Goal: Information Seeking & Learning: Understand process/instructions

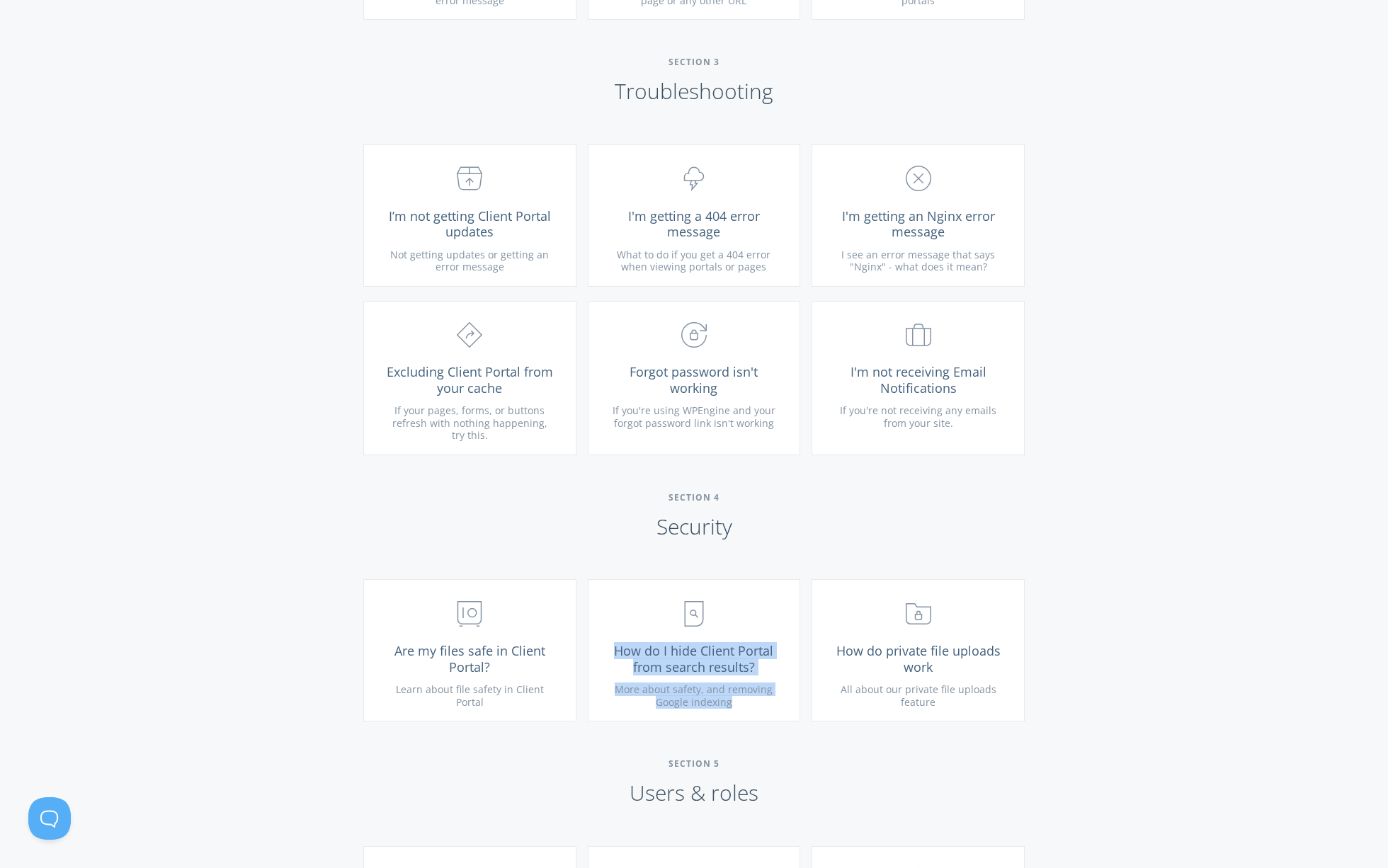
scroll to position [1675, 0]
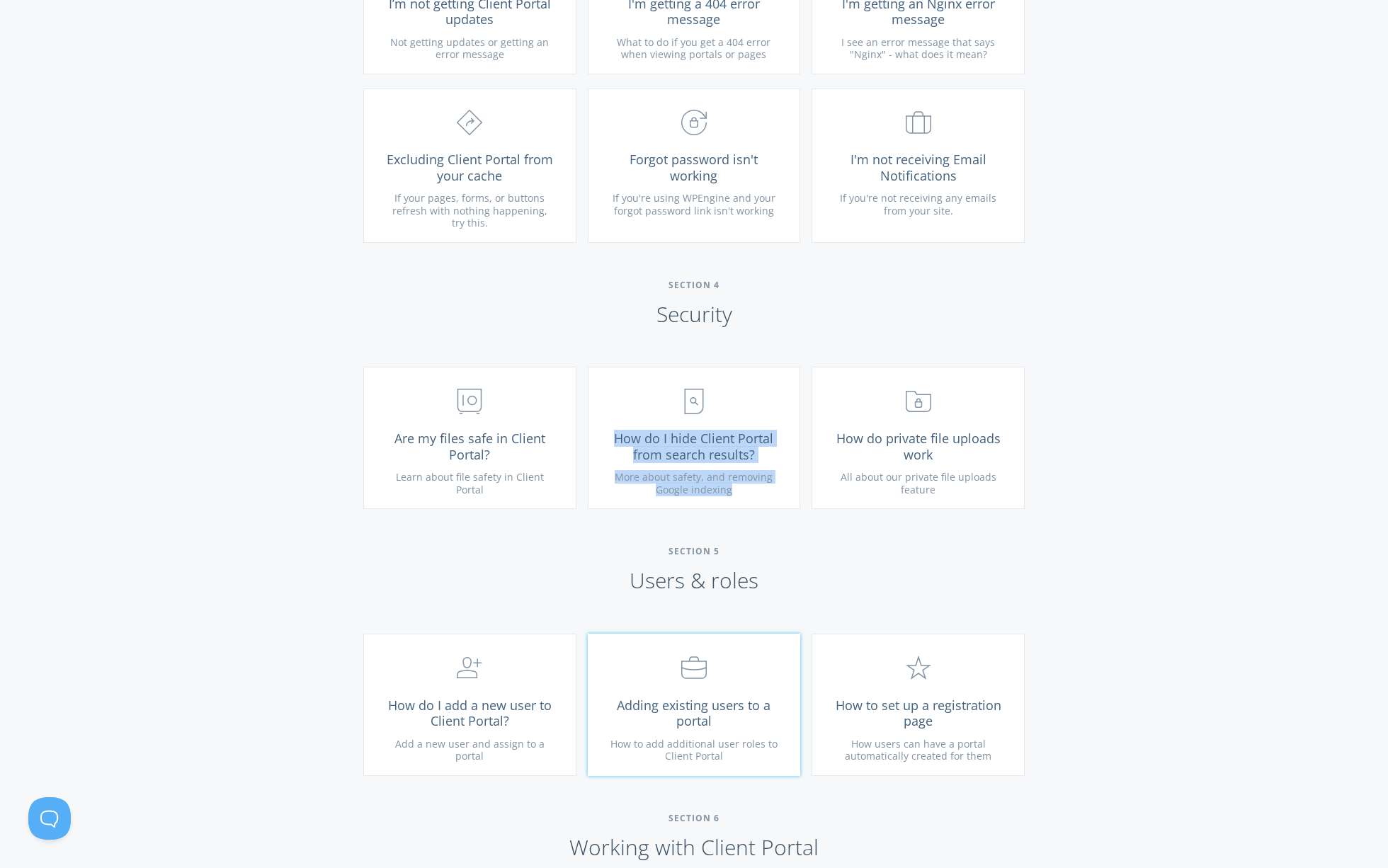
click at [724, 731] on link ".st0{fill:none;stroke:#000000;stroke-width:2;stroke-miterlimit:10;} Untitled-20…" at bounding box center [695, 705] width 213 height 142
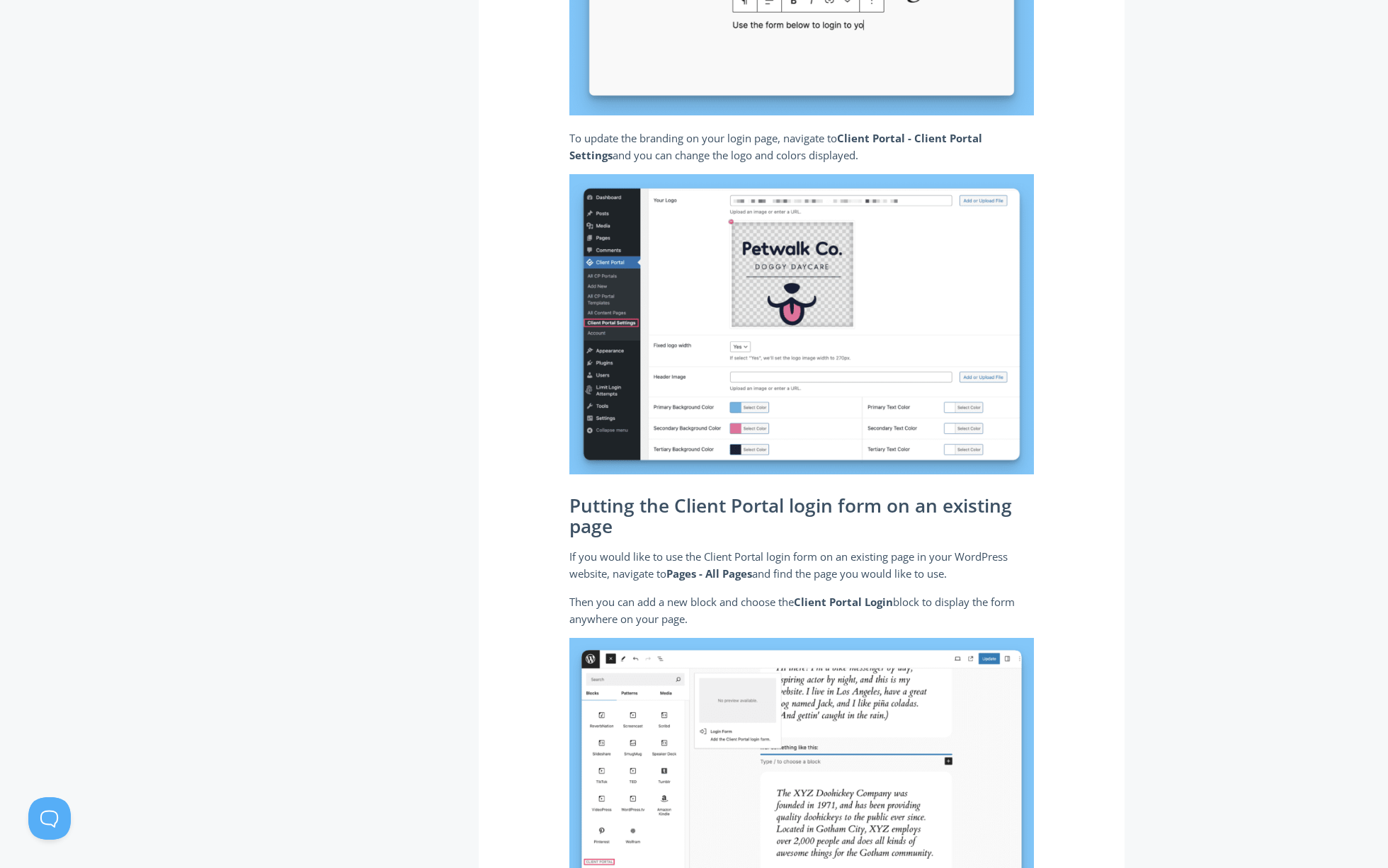
scroll to position [1654, 0]
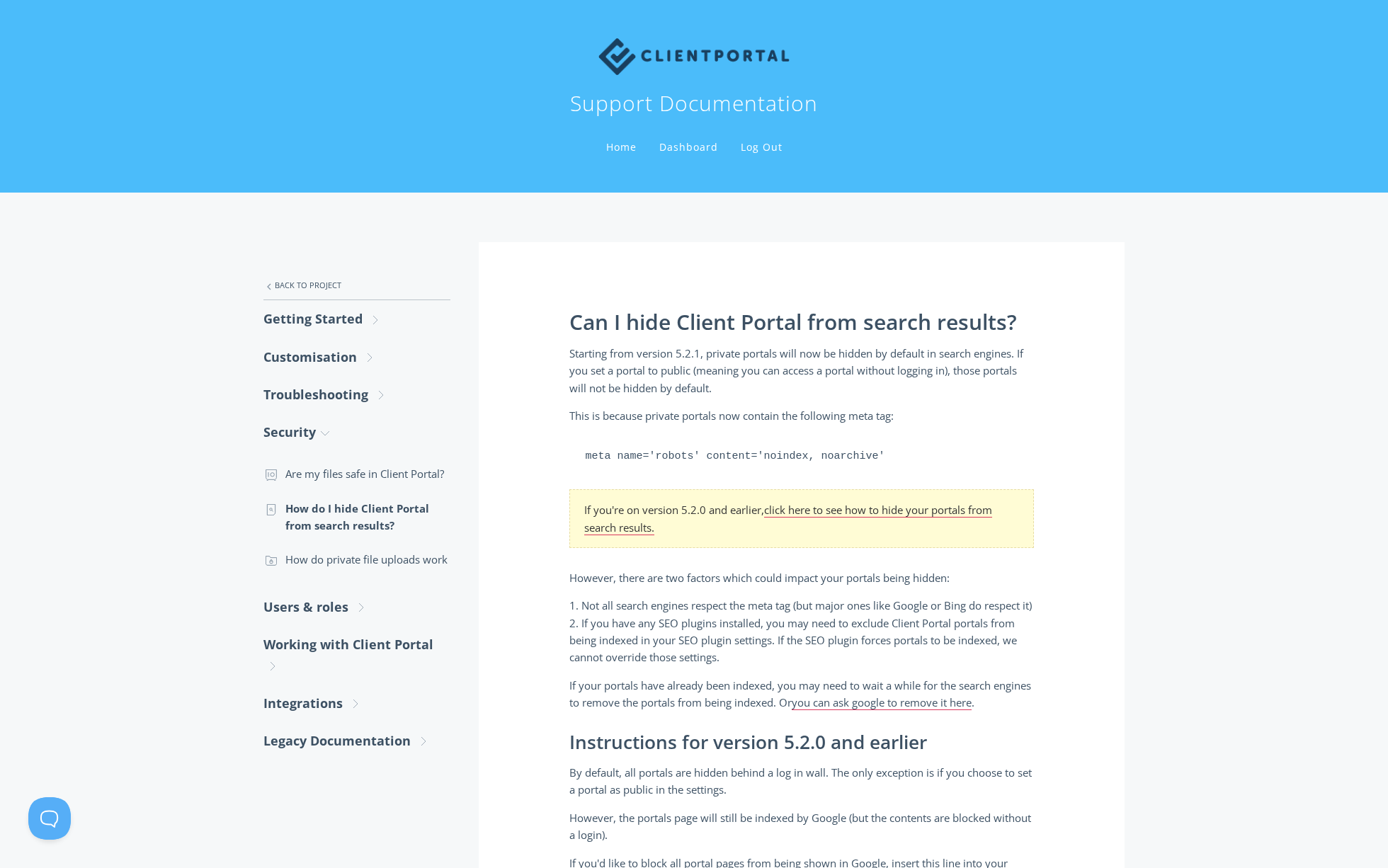
scroll to position [421, 0]
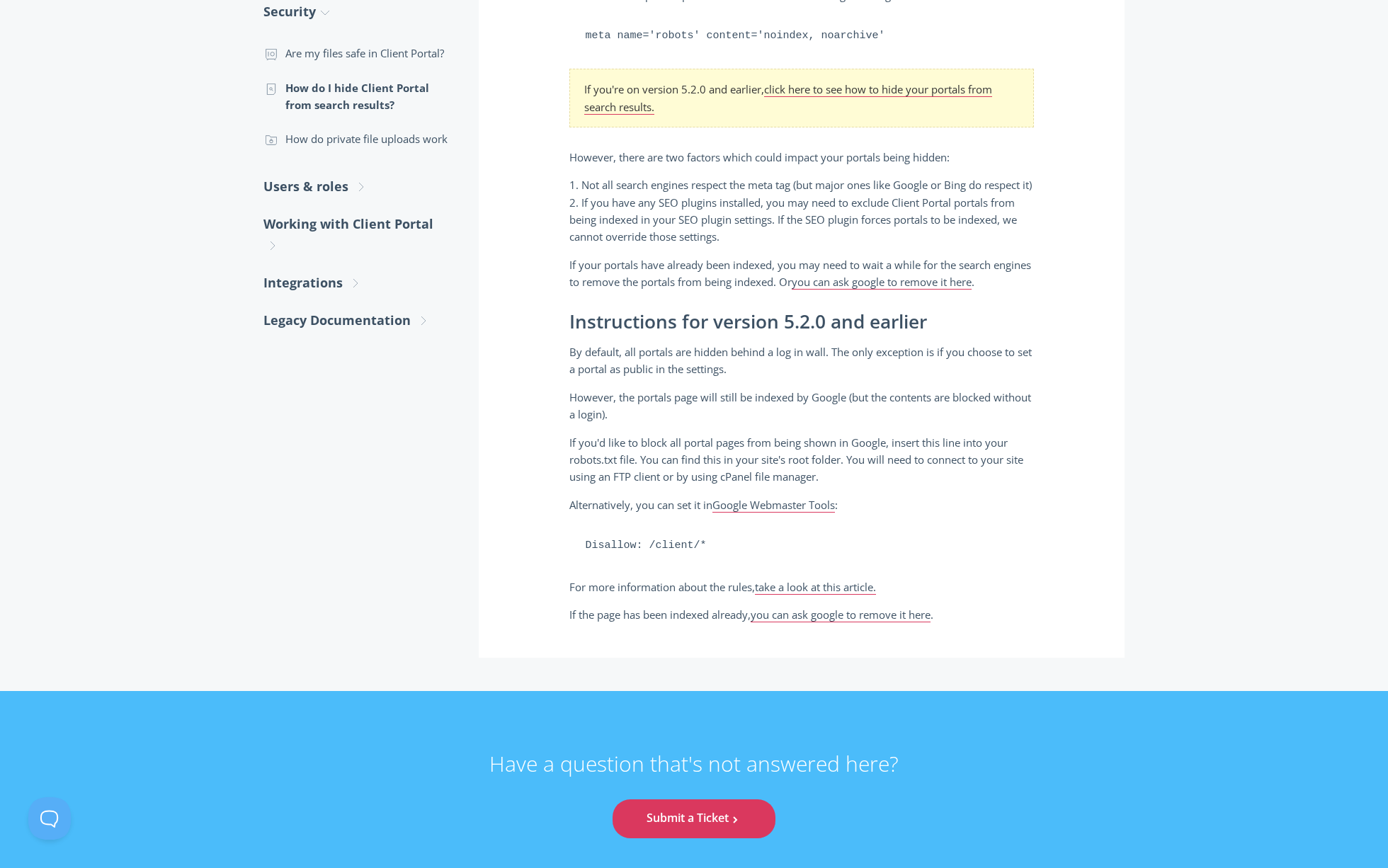
click at [699, 378] on p "By default, all portals are hidden behind a log in wall. The only exception is …" at bounding box center [801, 361] width 465 height 35
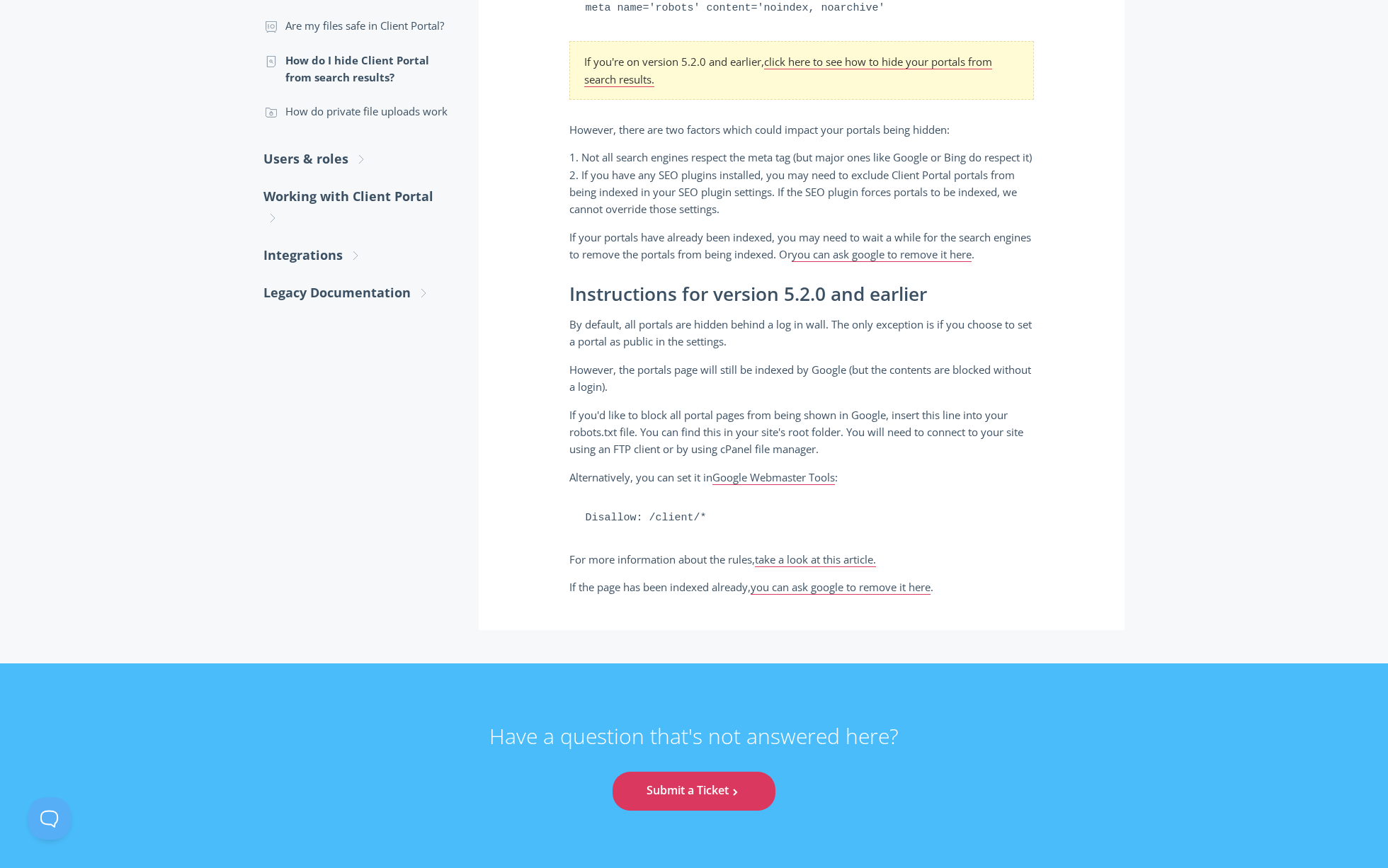
scroll to position [0, 0]
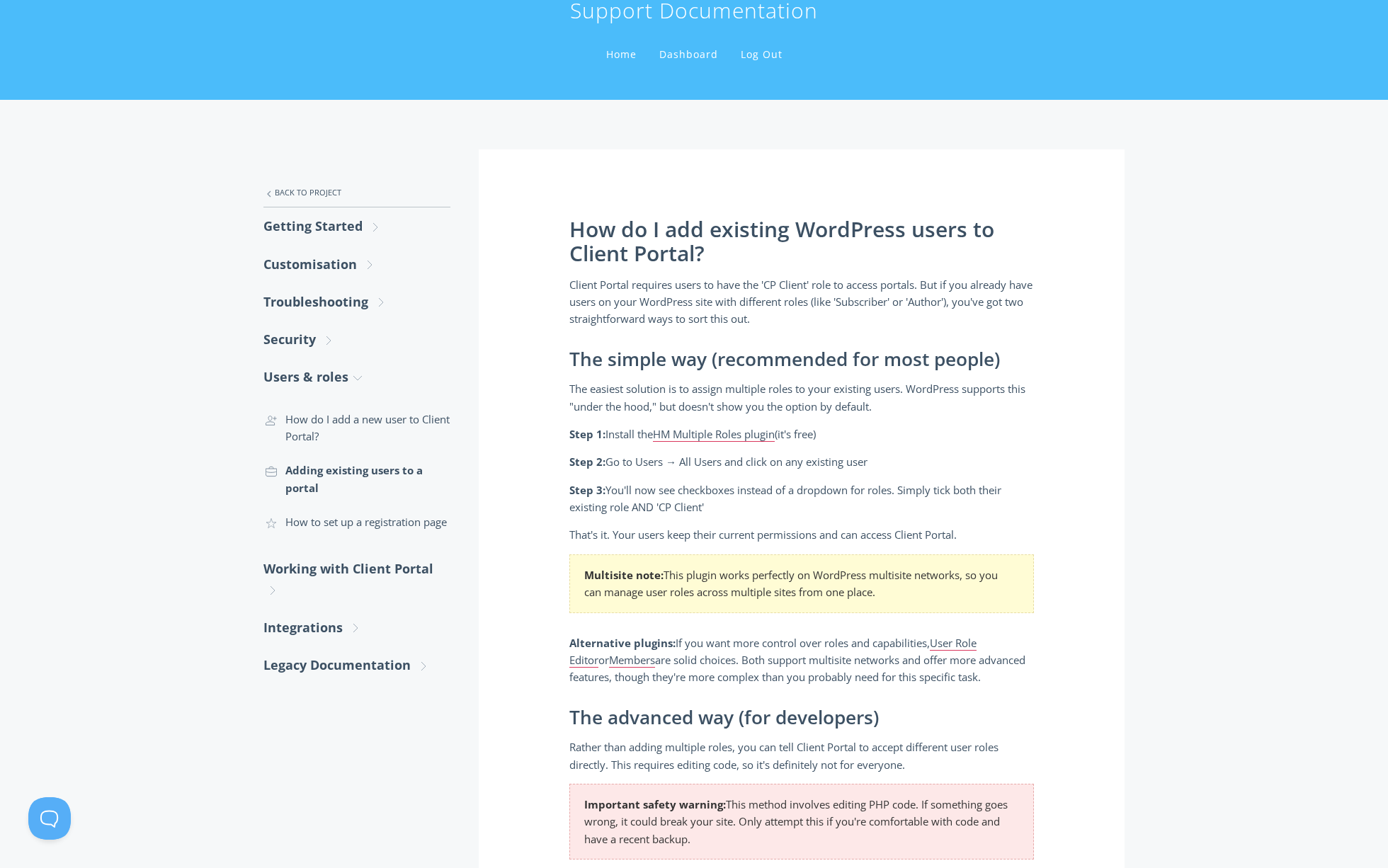
scroll to position [141, 0]
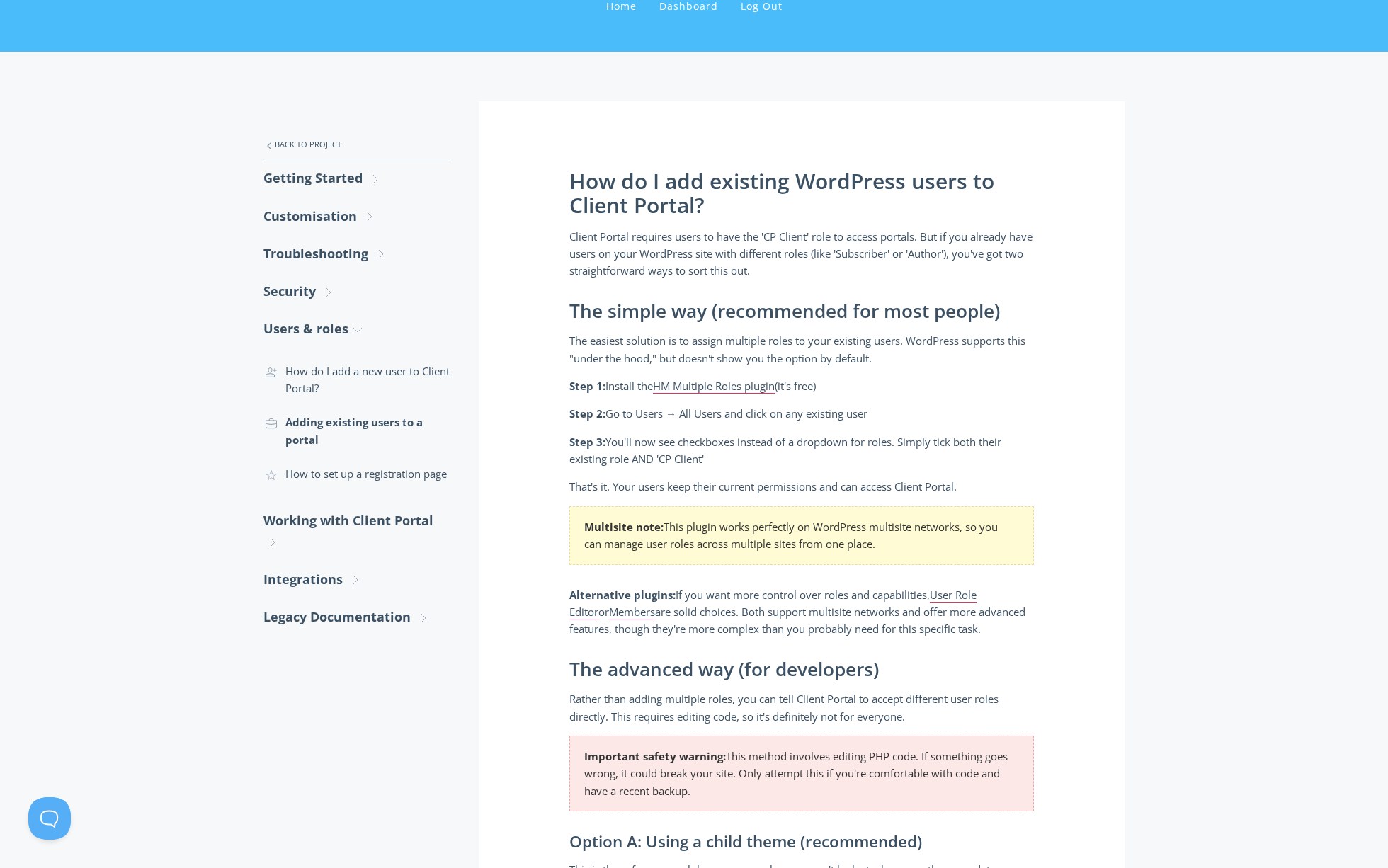
click at [845, 525] on section "Multisite note: This plugin works perfectly on WordPress multisite networks, so…" at bounding box center [801, 536] width 465 height 59
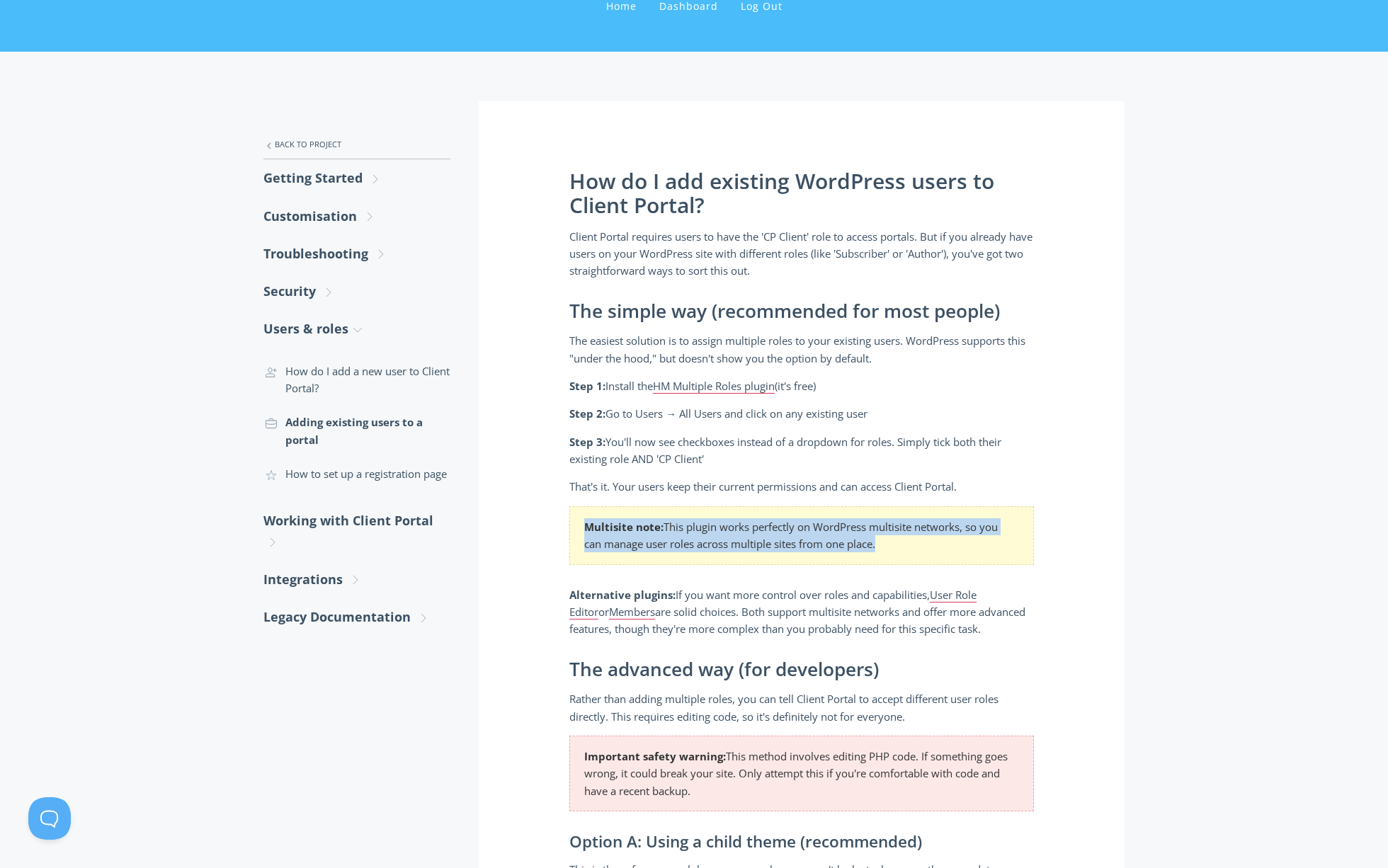
click at [845, 525] on section "Multisite note: This plugin works perfectly on WordPress multisite networks, so…" at bounding box center [801, 536] width 465 height 59
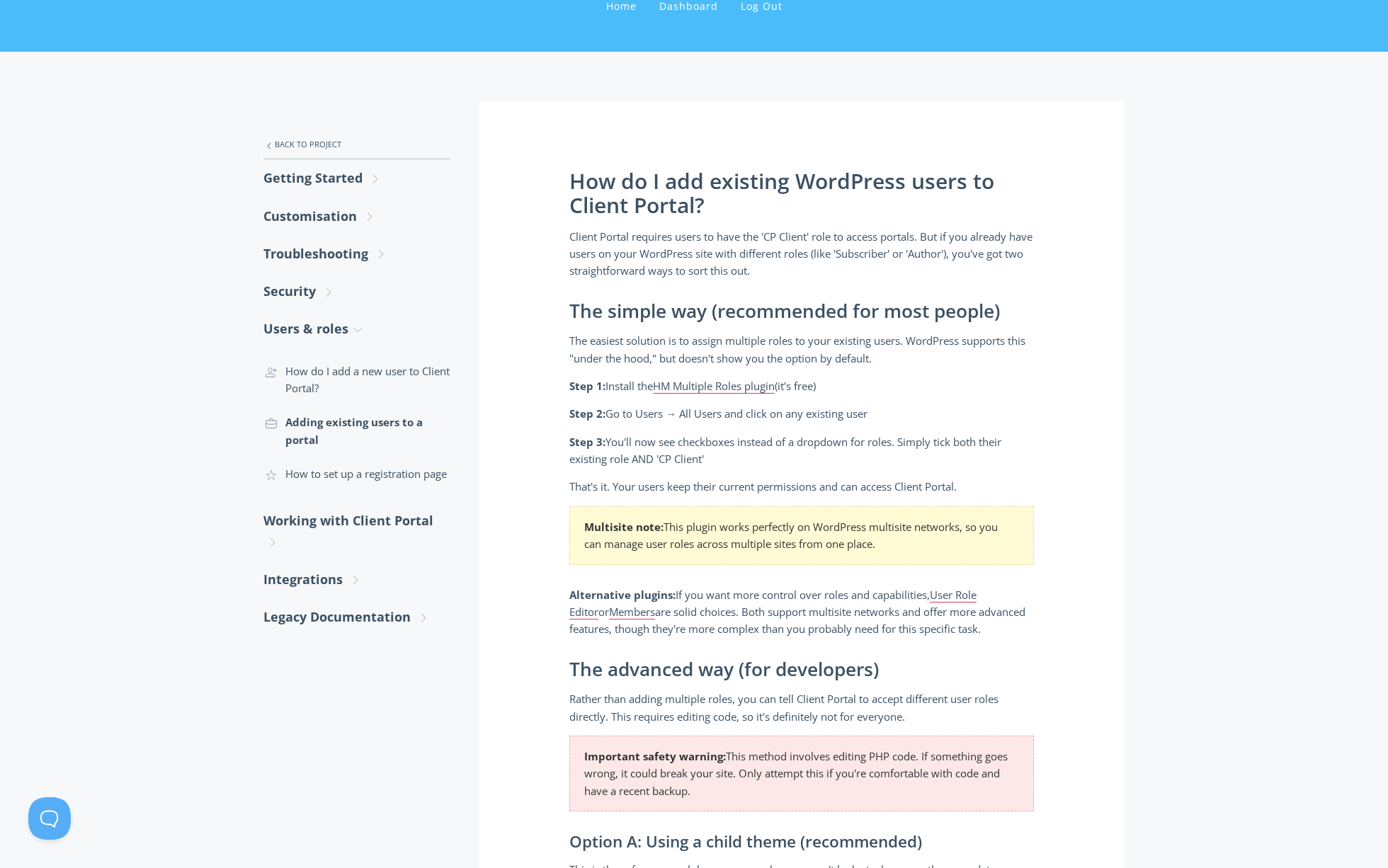
click at [845, 595] on p "Alternative plugins: If you want more control over roles and capabilities, User…" at bounding box center [801, 612] width 465 height 51
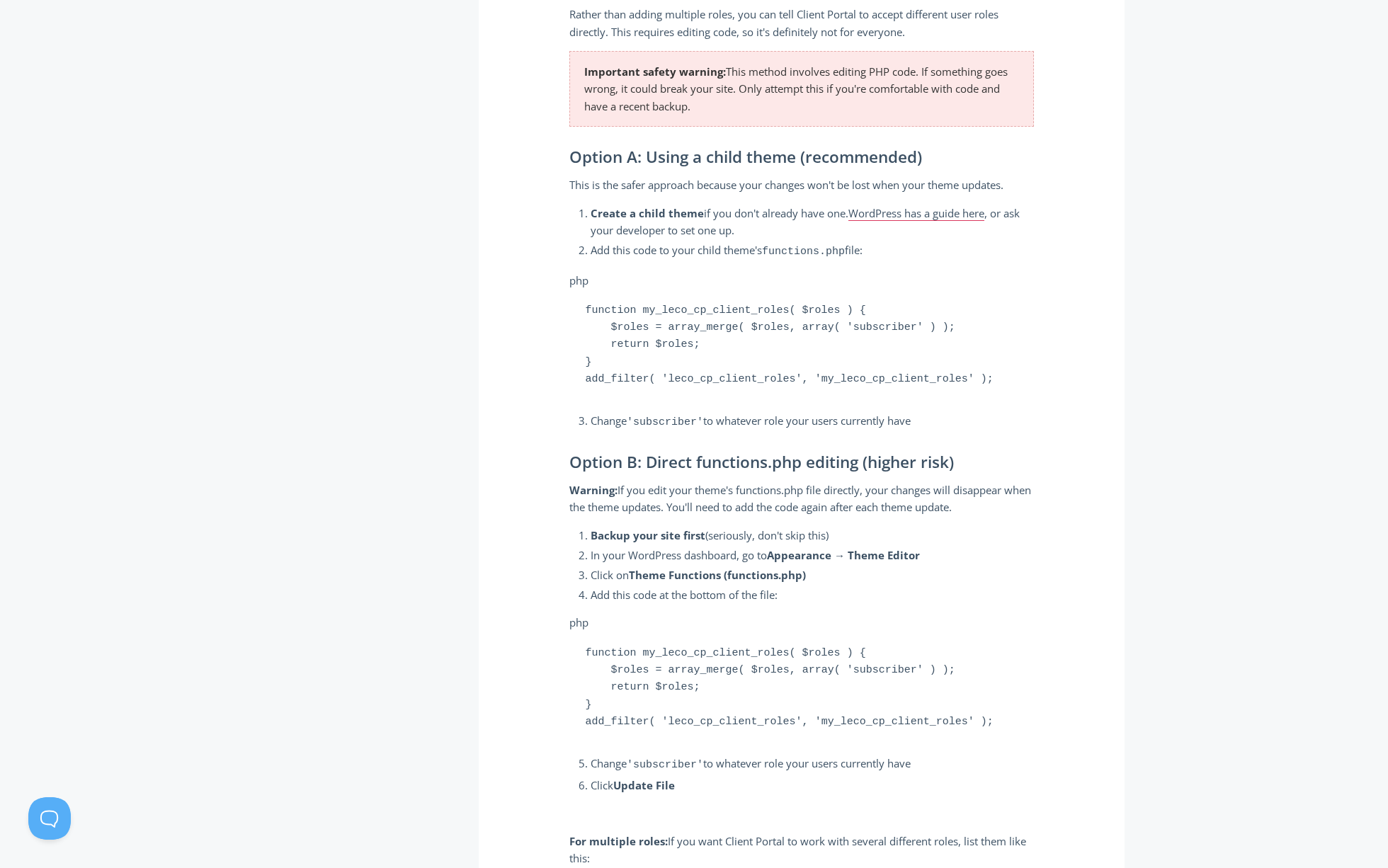
scroll to position [0, 0]
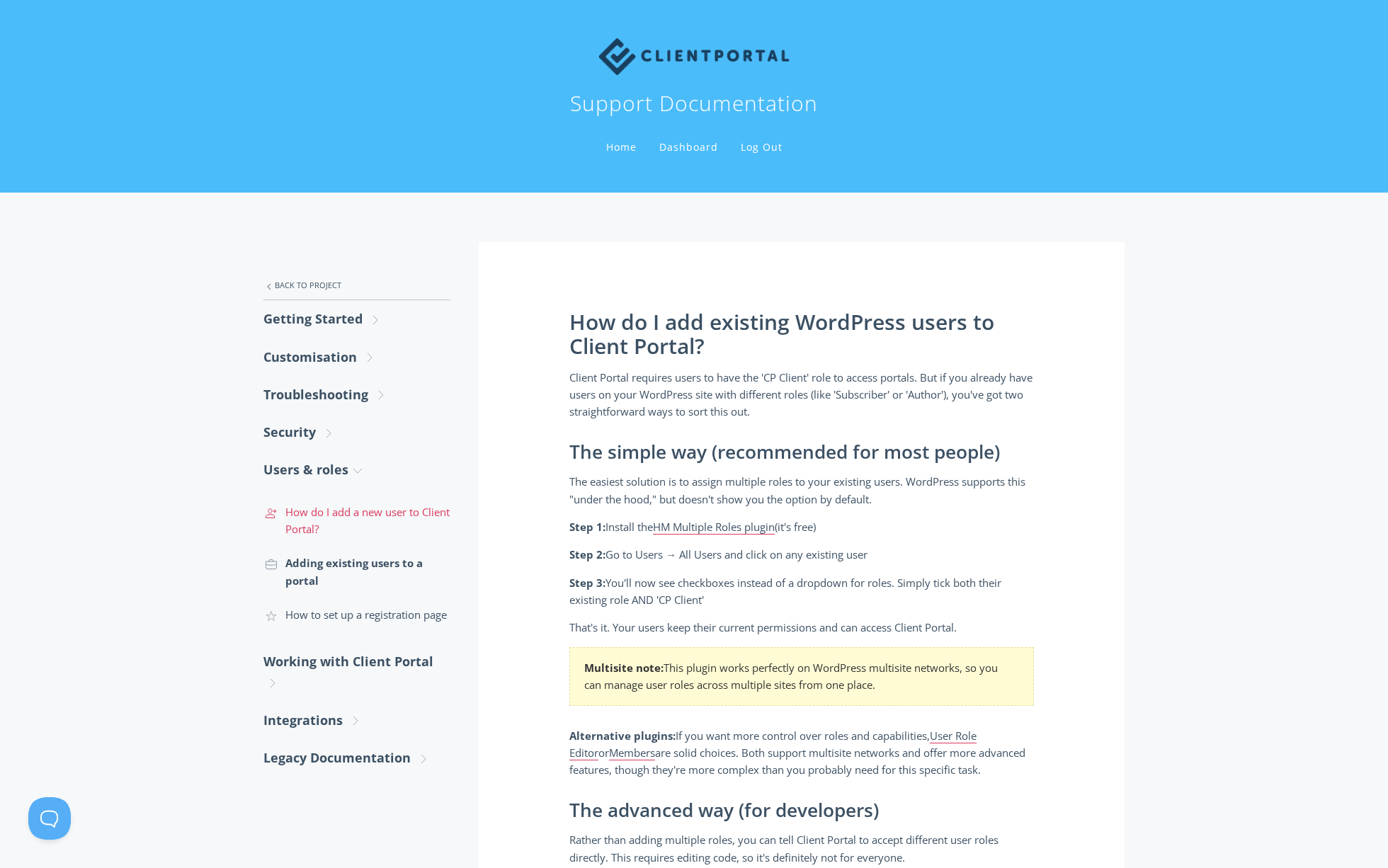
click at [394, 507] on link ".st0{fill:none;stroke:#000000;stroke-width:2;stroke-miterlimit:10;} 3. Communic…" at bounding box center [356, 521] width 187 height 51
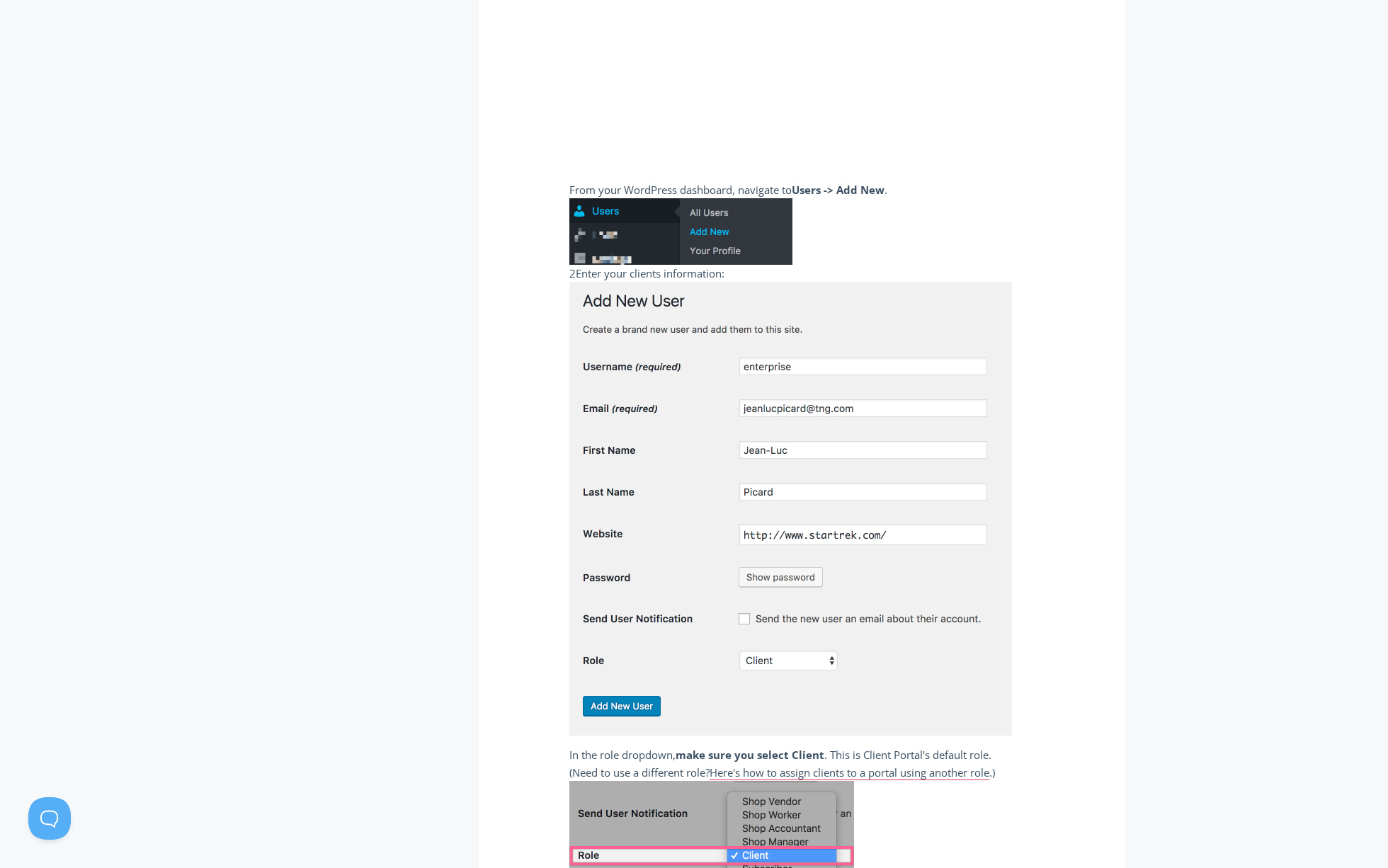
scroll to position [925, 0]
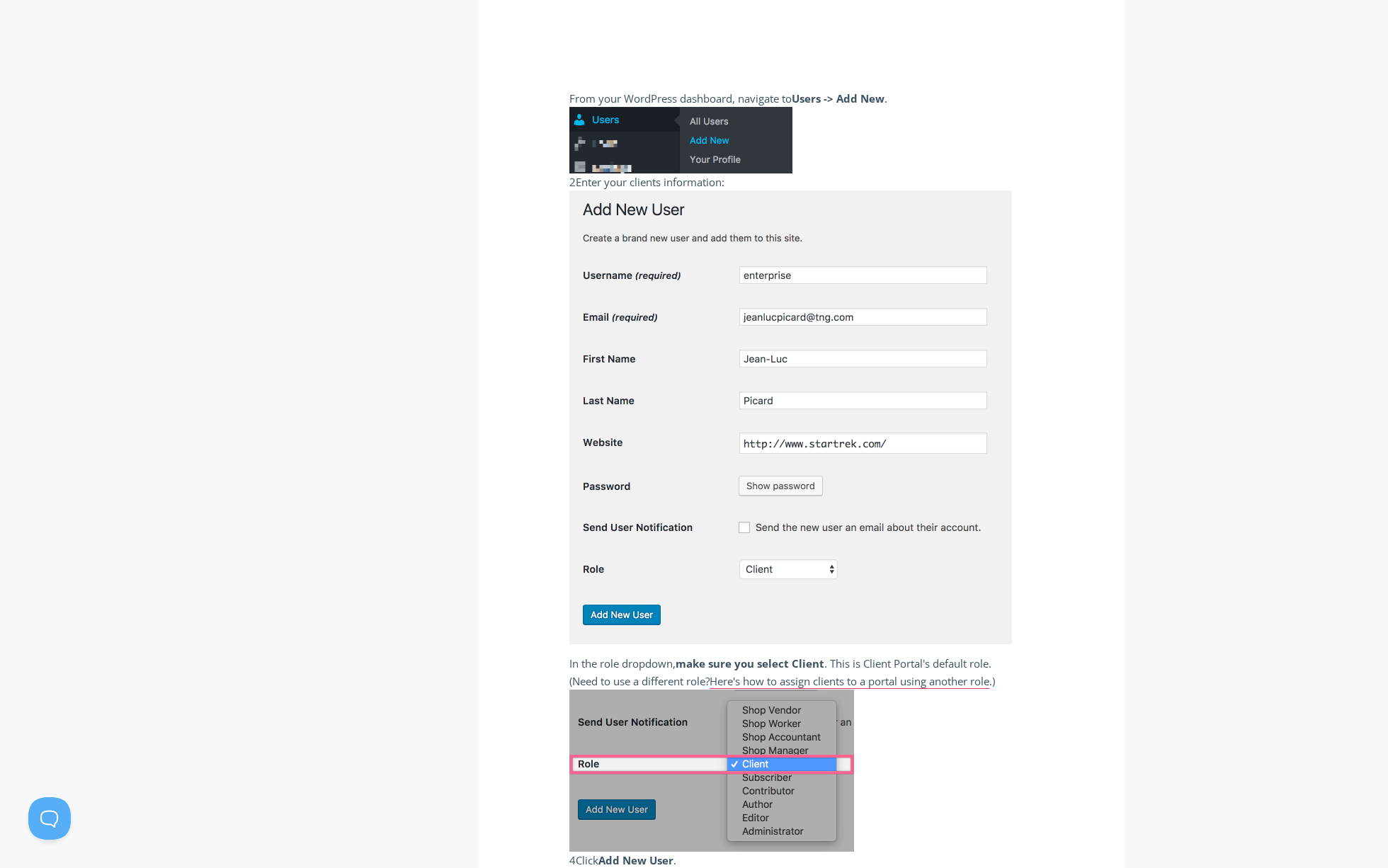
click at [758, 667] on strong "make sure you select Client" at bounding box center [750, 664] width 149 height 14
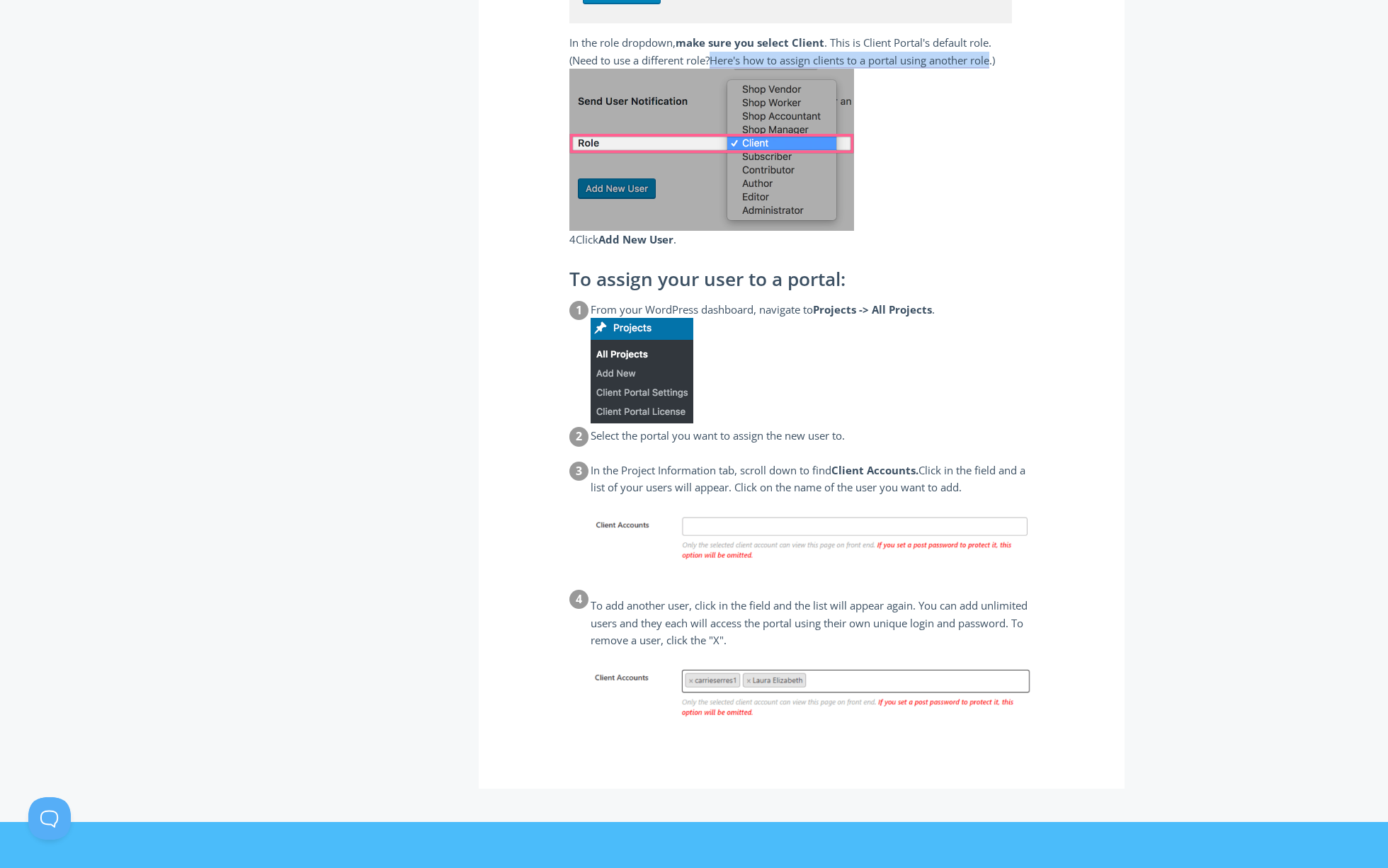
scroll to position [1647, 0]
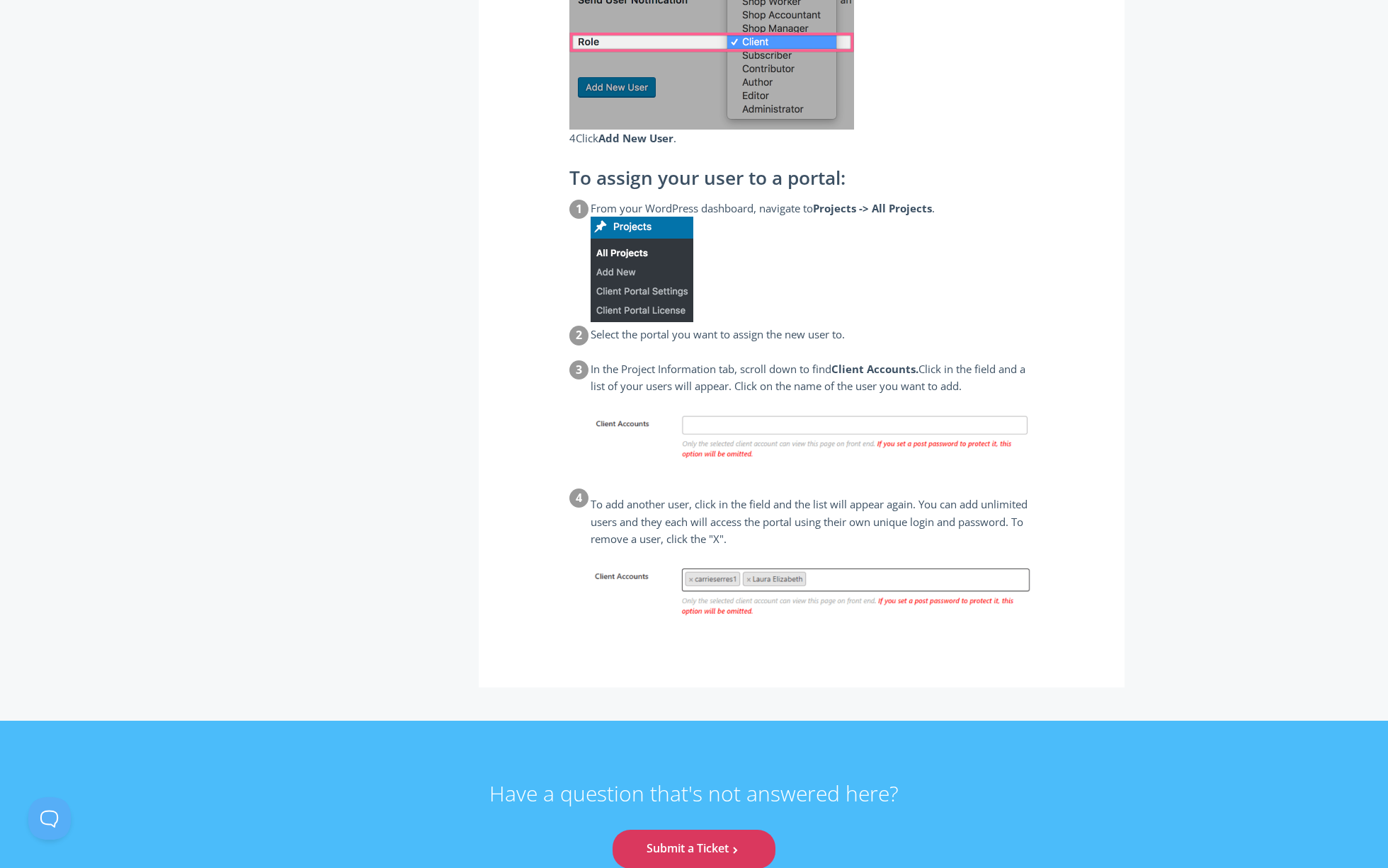
click at [827, 622] on img at bounding box center [813, 590] width 443 height 78
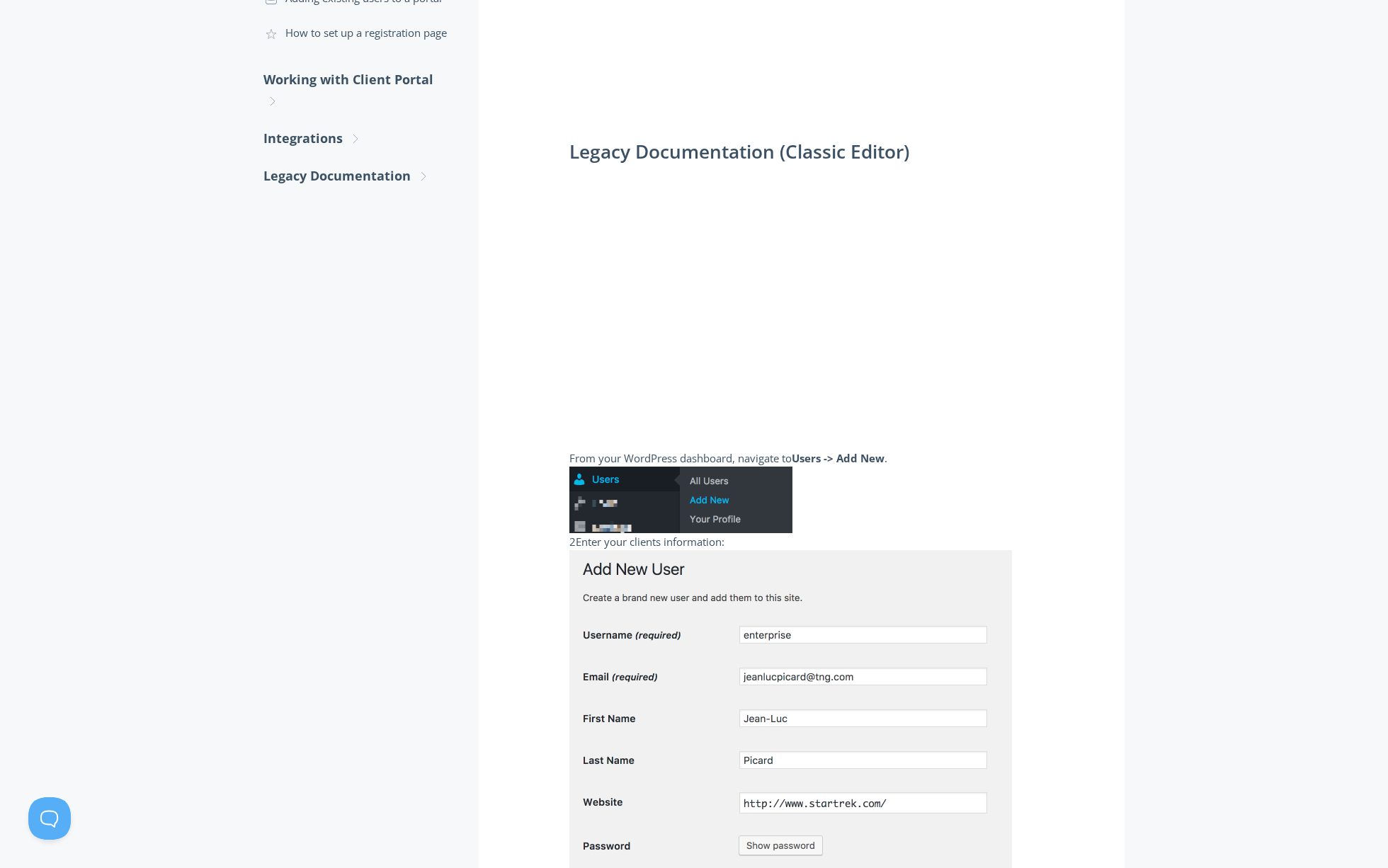
scroll to position [30, 0]
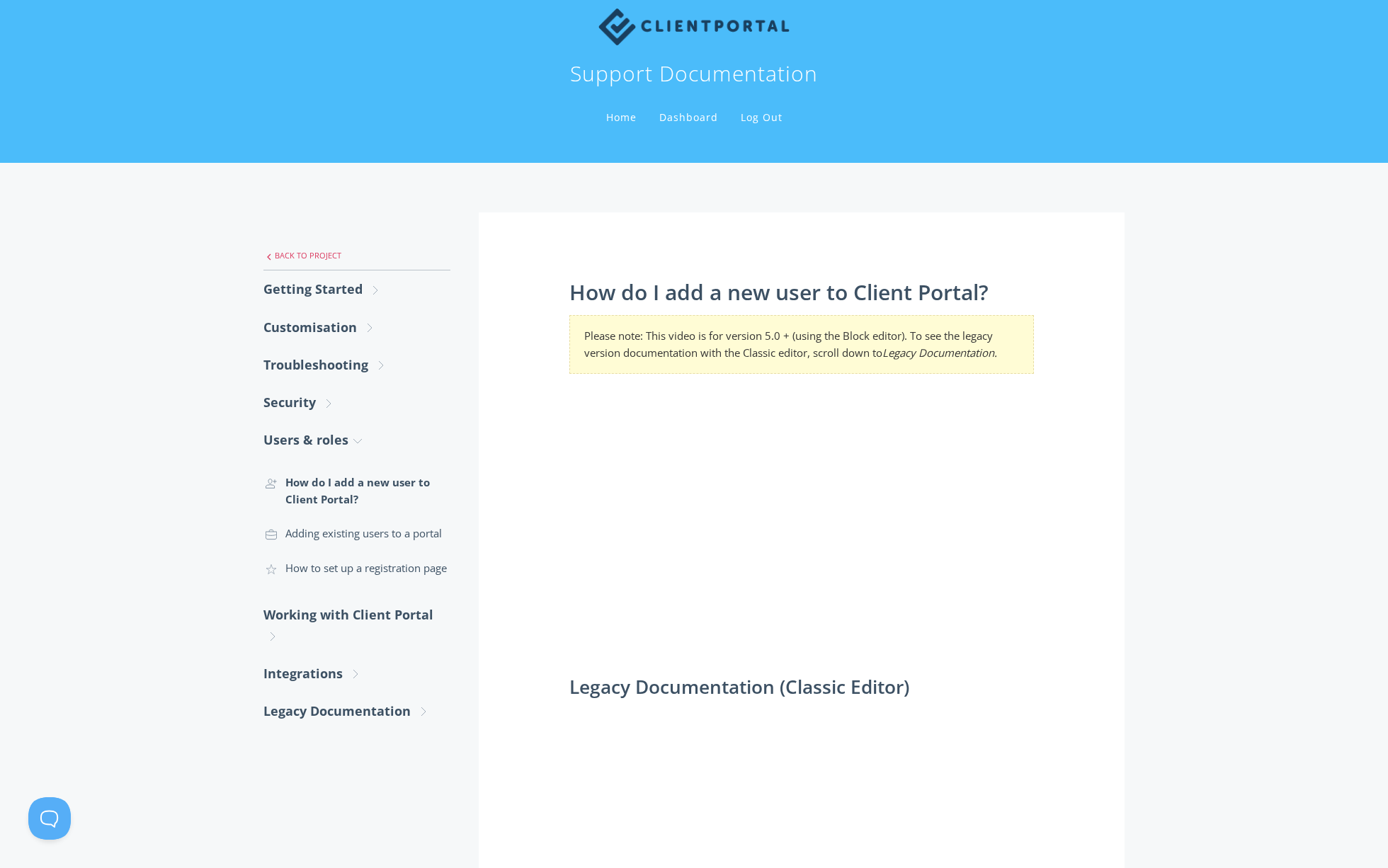
click at [376, 251] on link ".st0{fill:none;stroke:#000000;stroke-width:2;stroke-miterlimit:10;} Untitled-27…" at bounding box center [356, 255] width 187 height 30
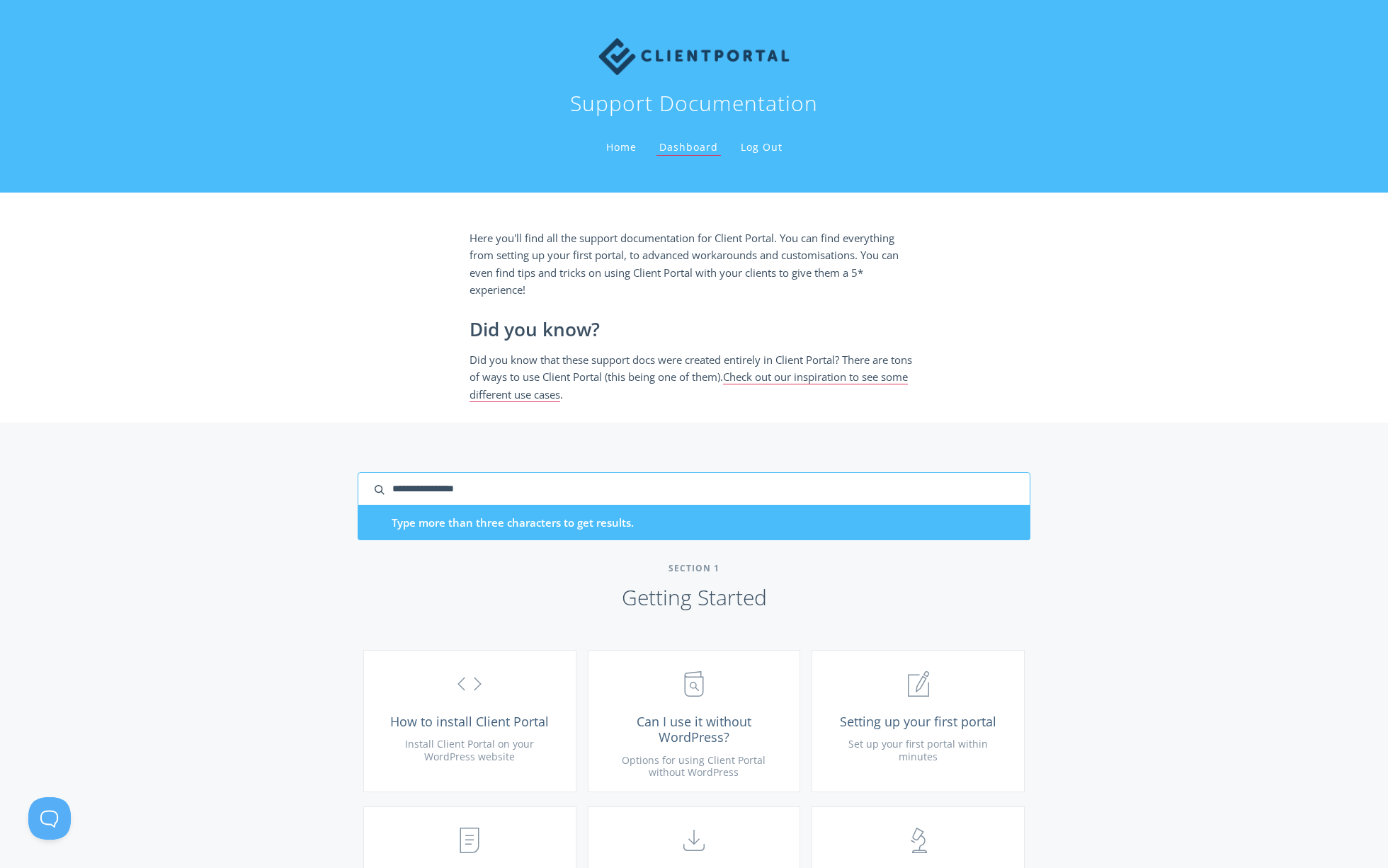
click at [974, 481] on input "search input" at bounding box center [694, 489] width 673 height 33
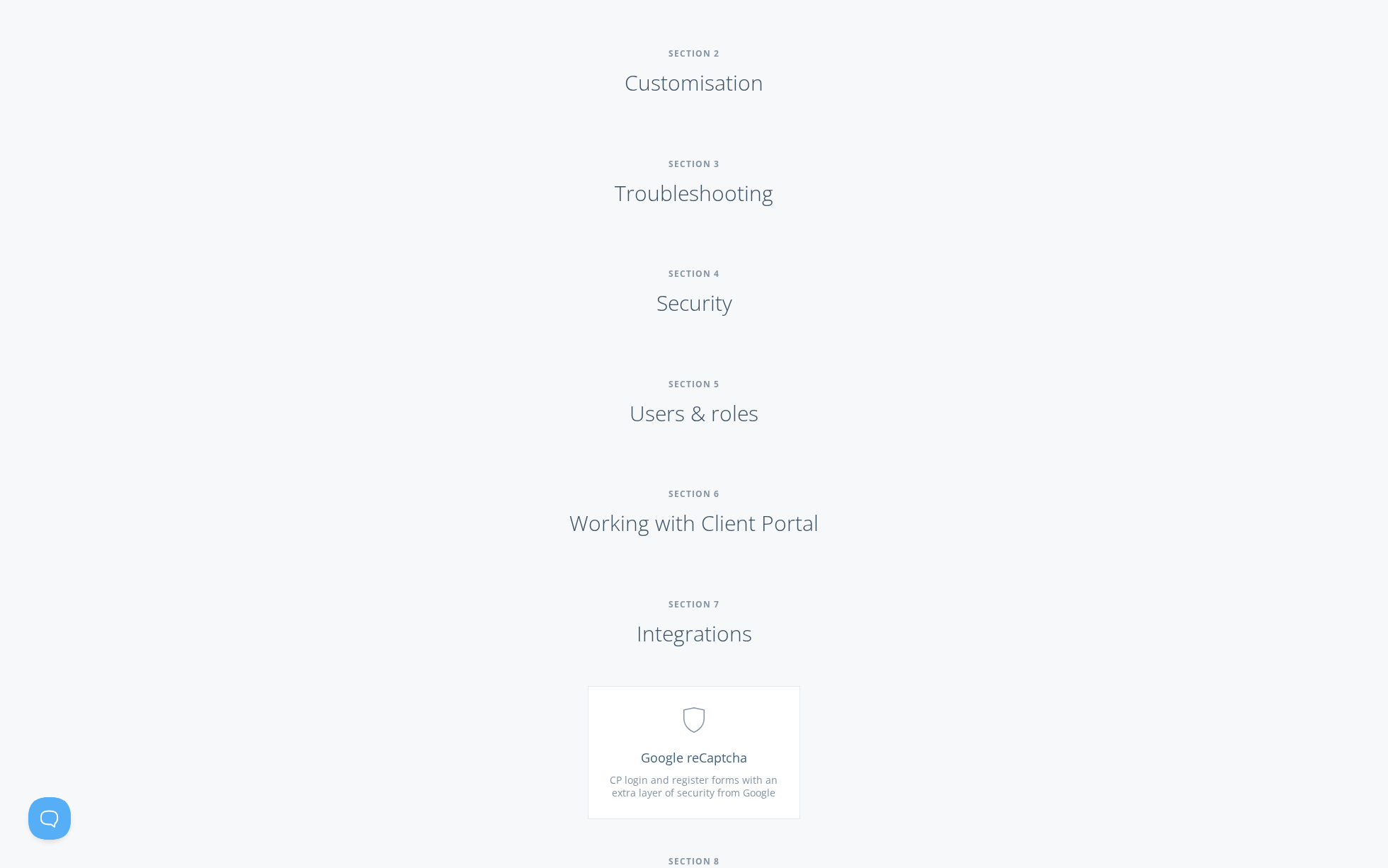
scroll to position [117, 0]
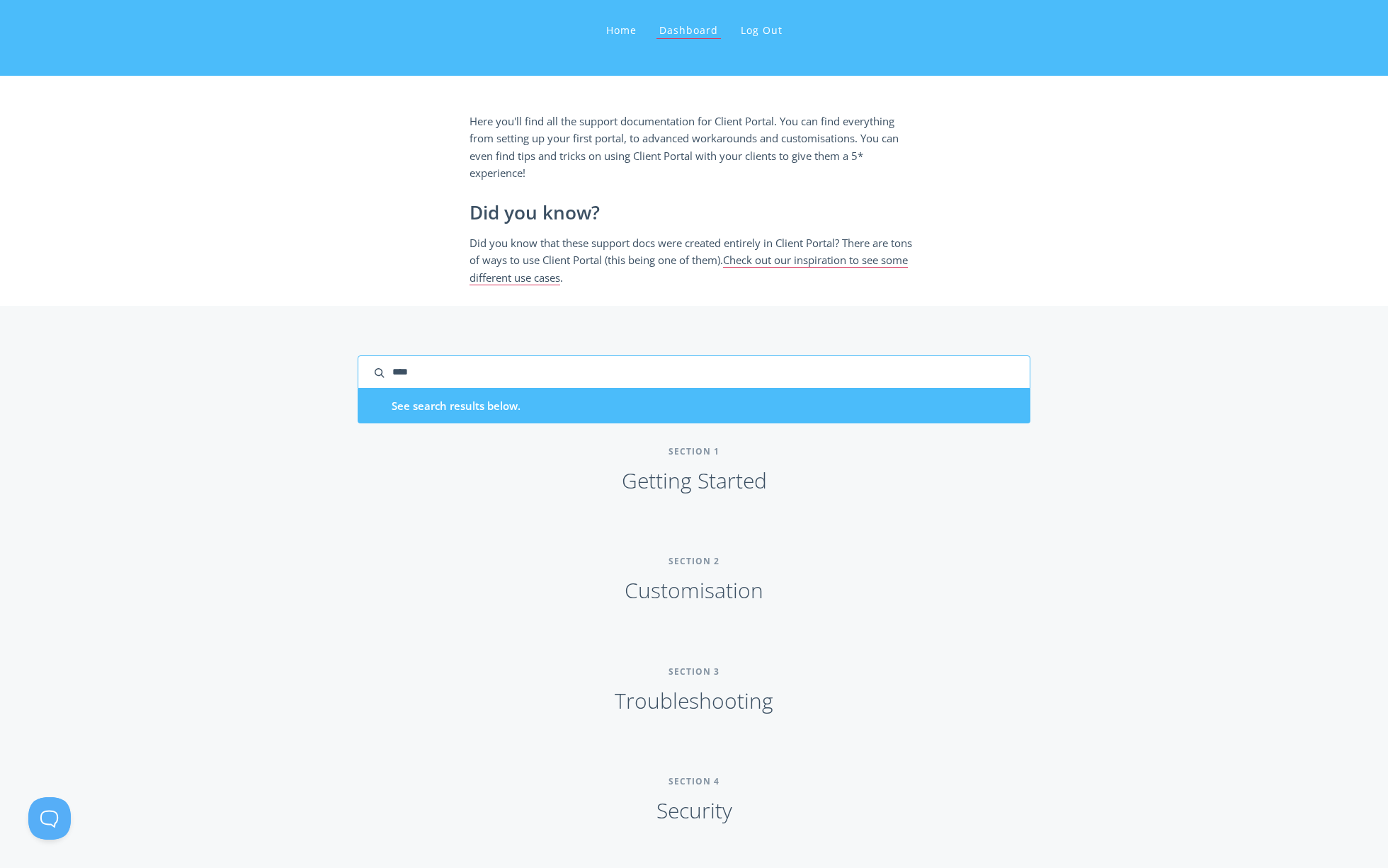
click at [639, 377] on input "****" at bounding box center [694, 372] width 673 height 33
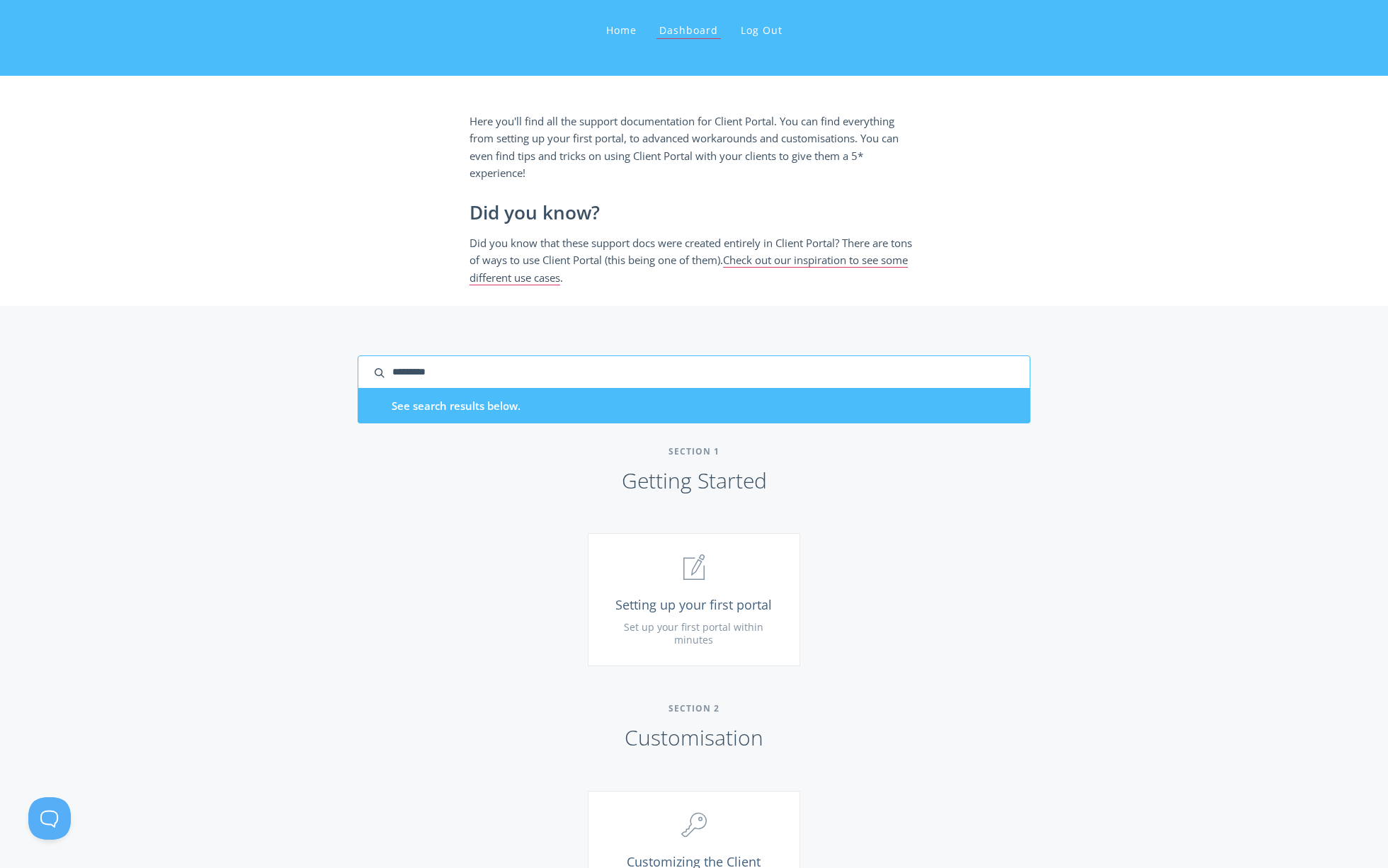
type input "*********"
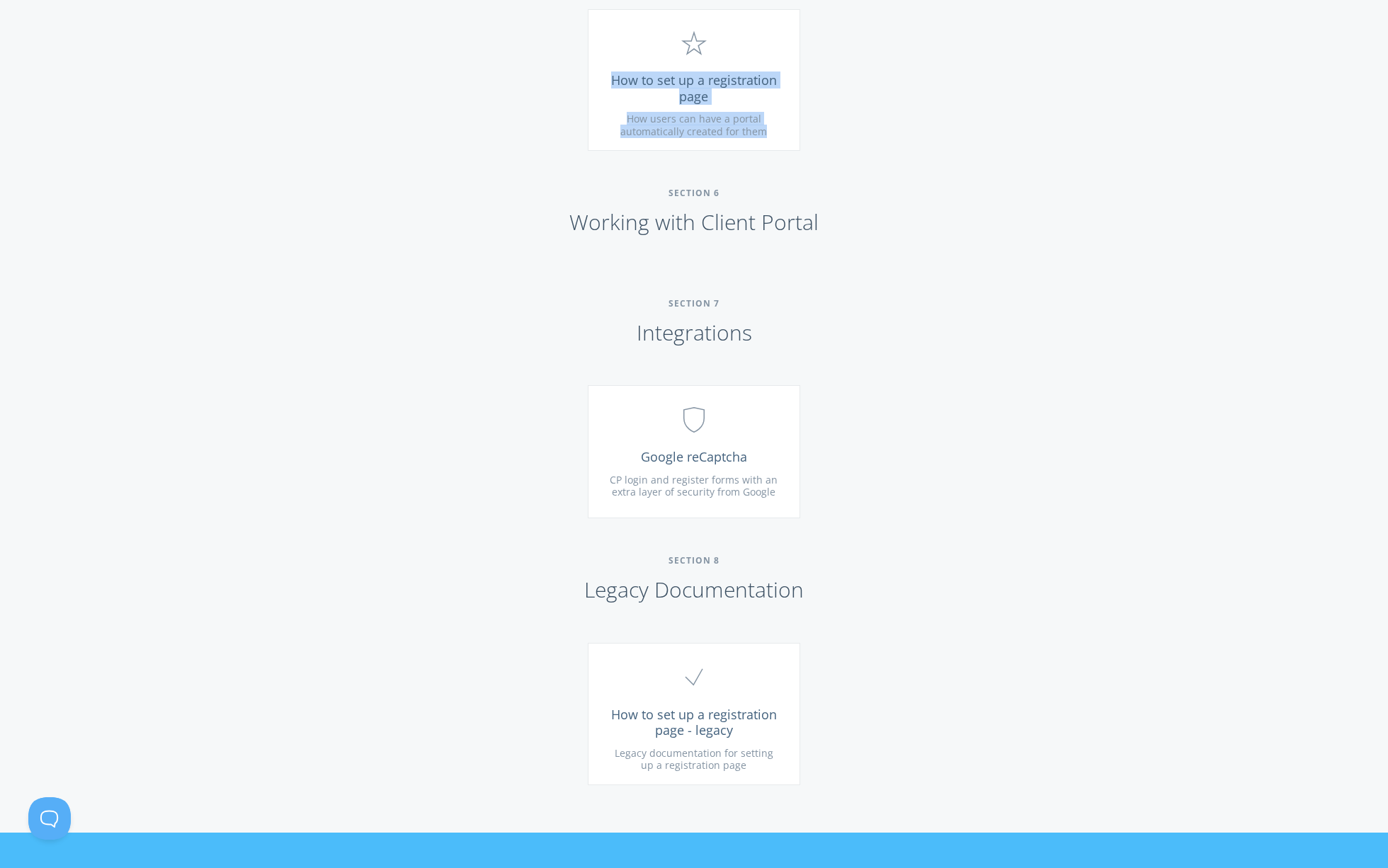
scroll to position [1100, 0]
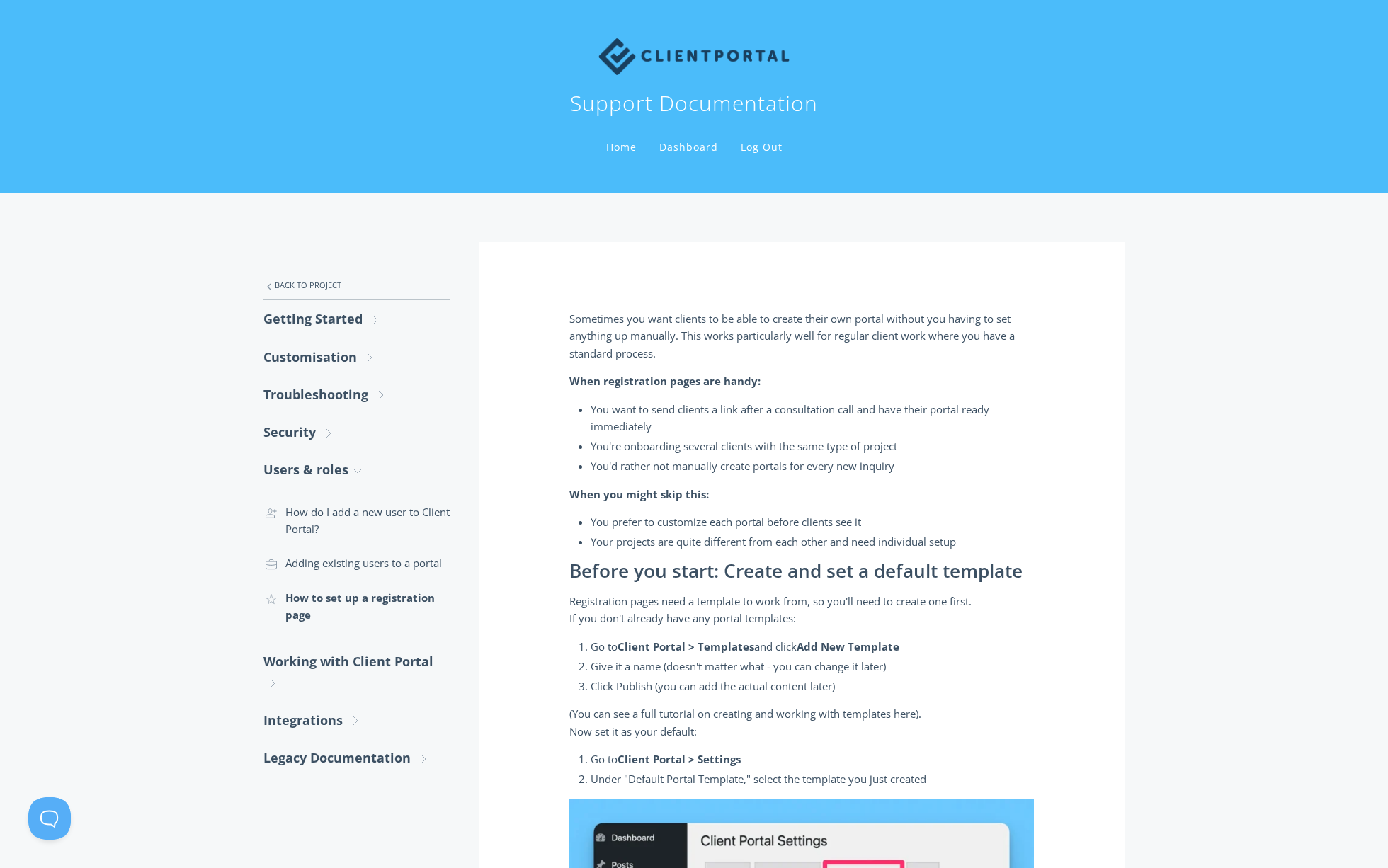
click at [827, 566] on h2 "Before you start: Create and set a default template" at bounding box center [801, 571] width 465 height 21
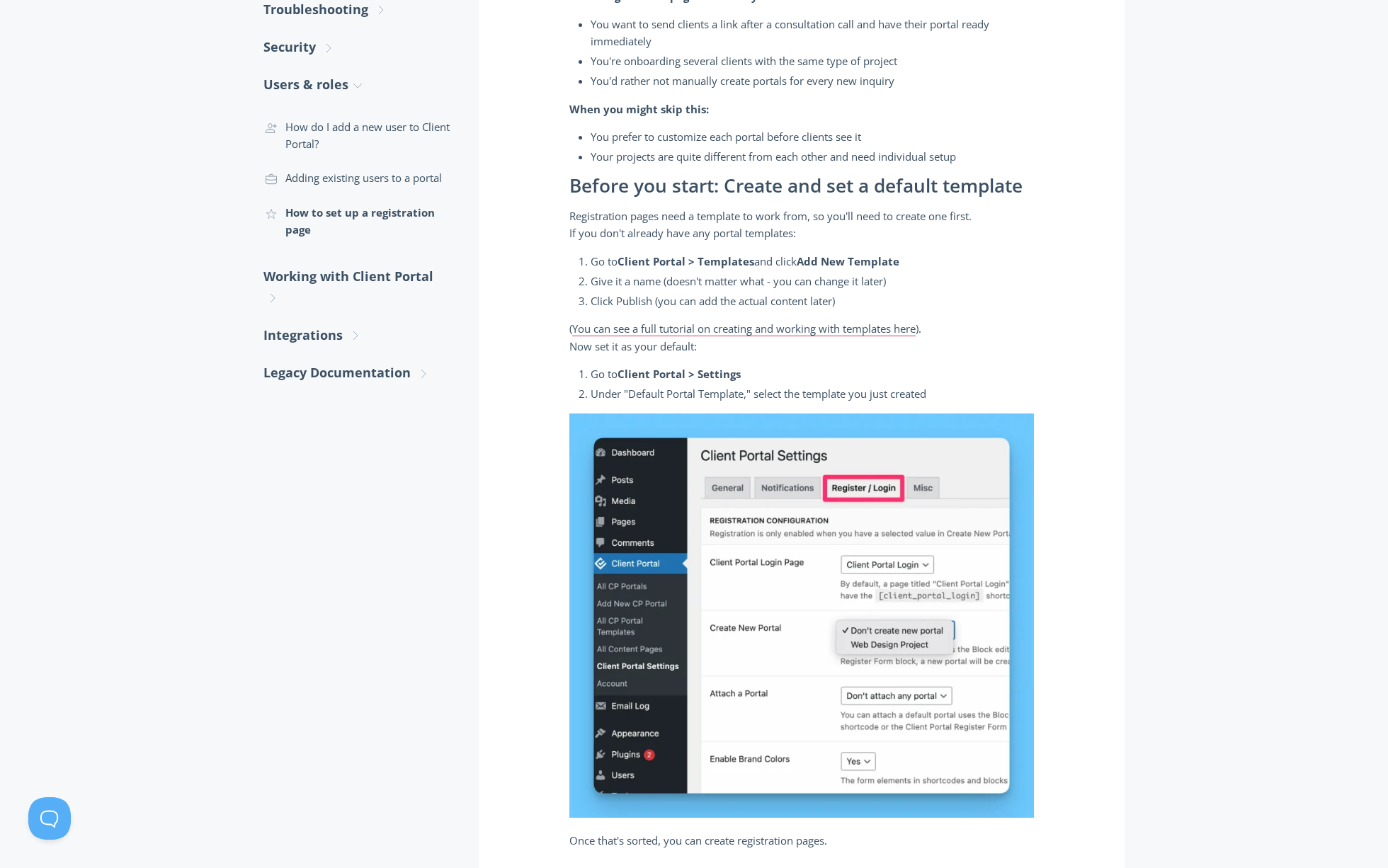
scroll to position [473, 0]
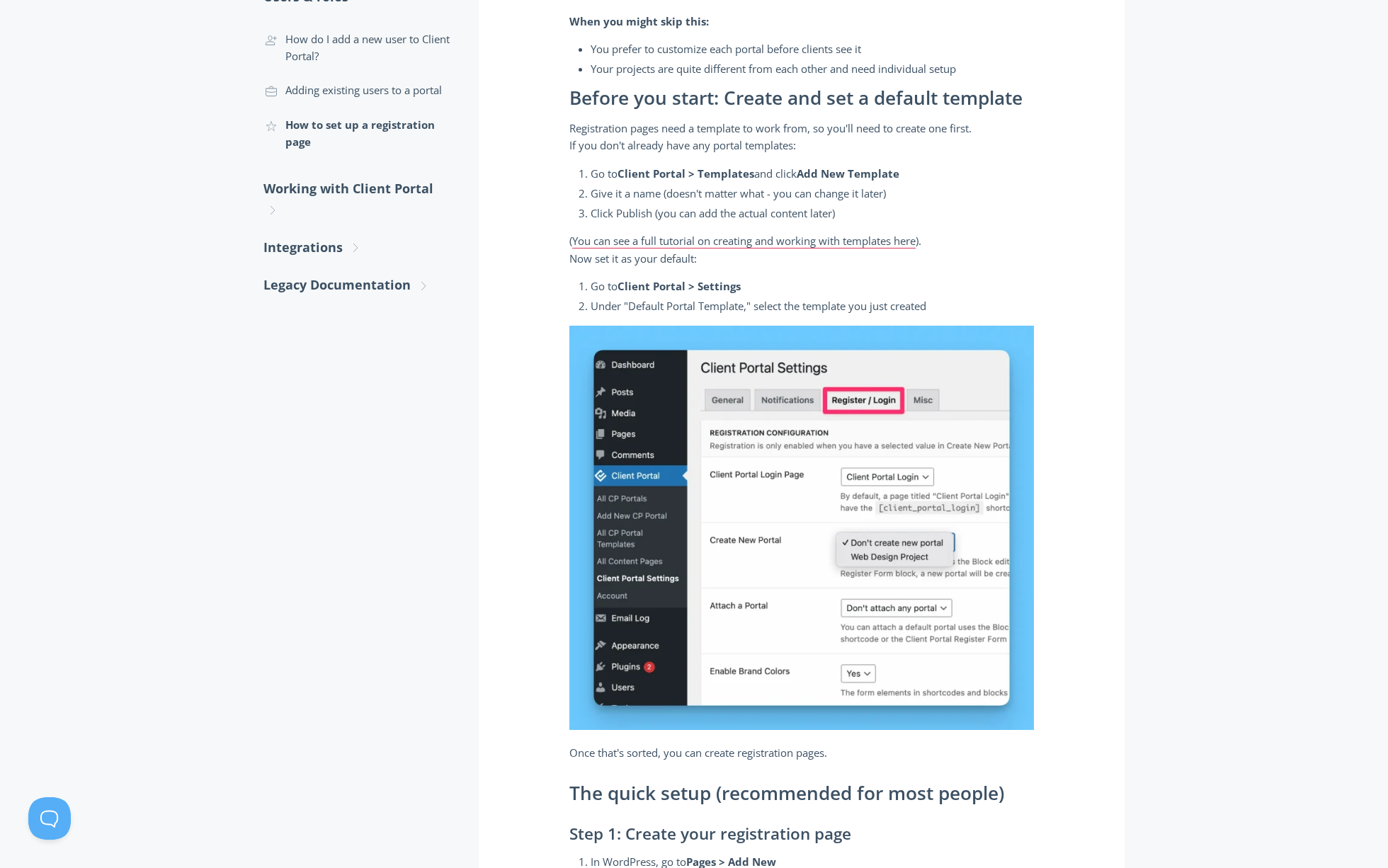
click at [697, 749] on p "Once that's sorted, you can create registration pages." at bounding box center [801, 753] width 465 height 17
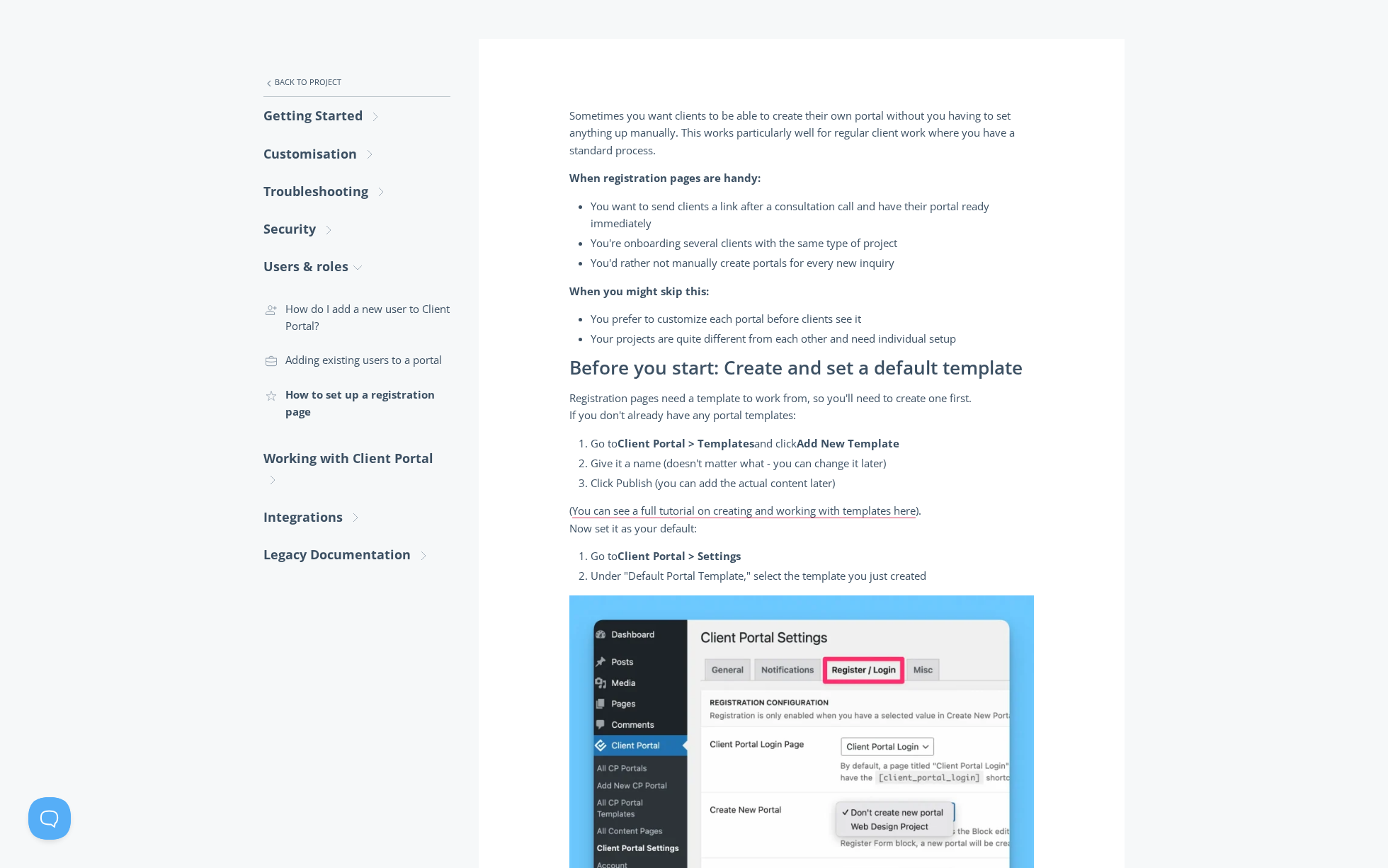
scroll to position [0, 0]
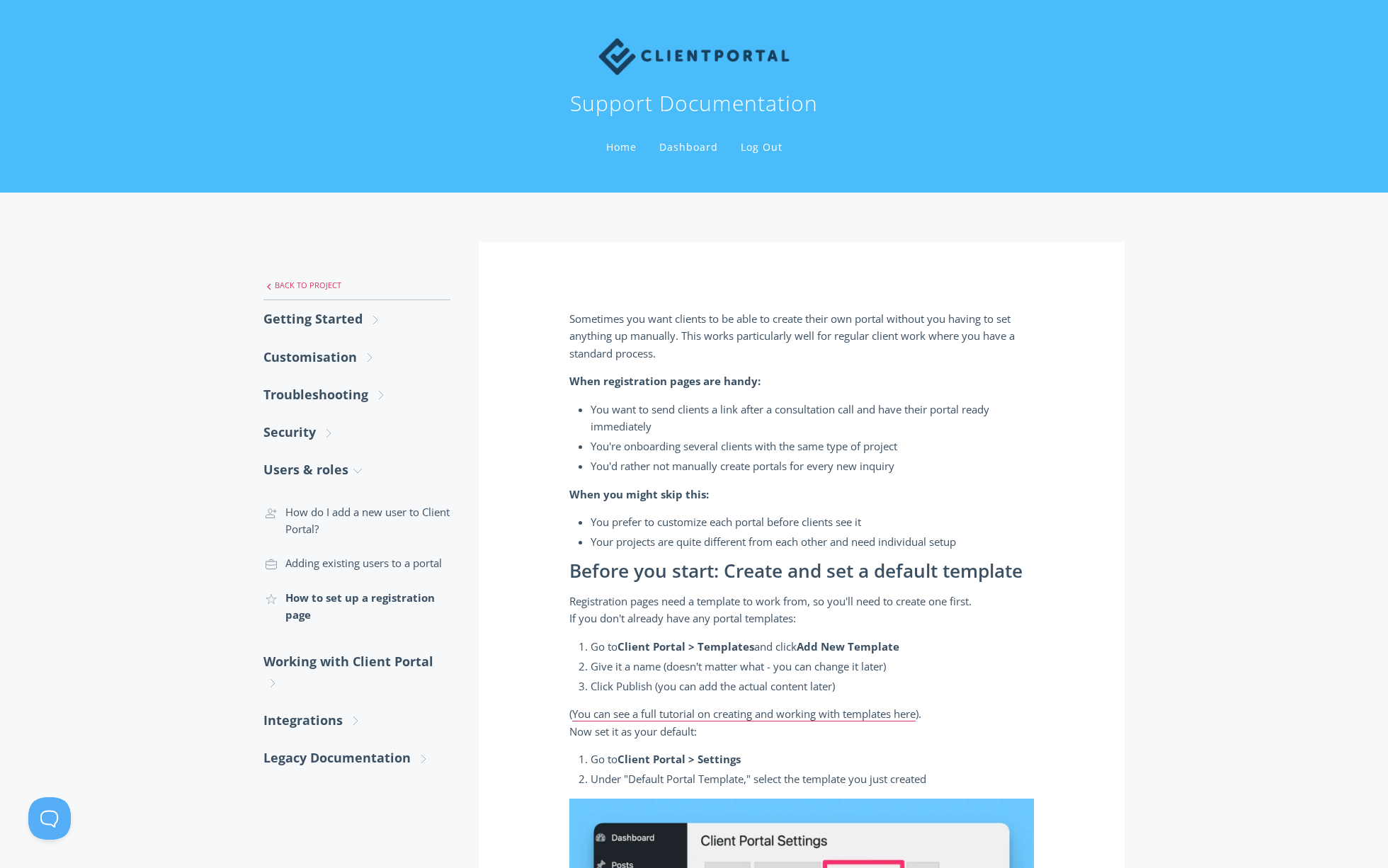
click at [330, 281] on link ".st0{fill:none;stroke:#000000;stroke-width:2;stroke-miterlimit:10;} Untitled-27…" at bounding box center [356, 285] width 187 height 30
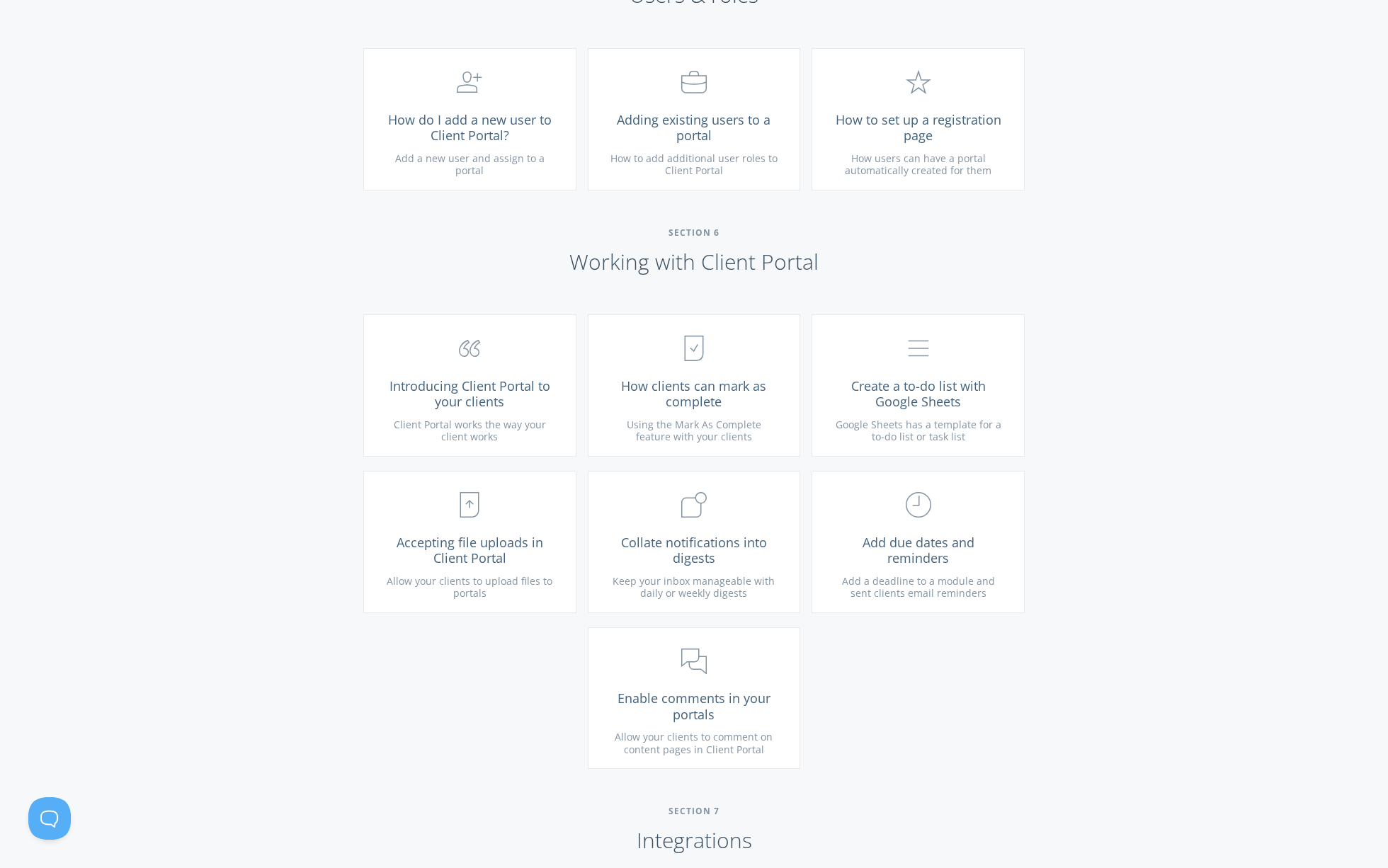
scroll to position [3281, 0]
